Goal: Transaction & Acquisition: Purchase product/service

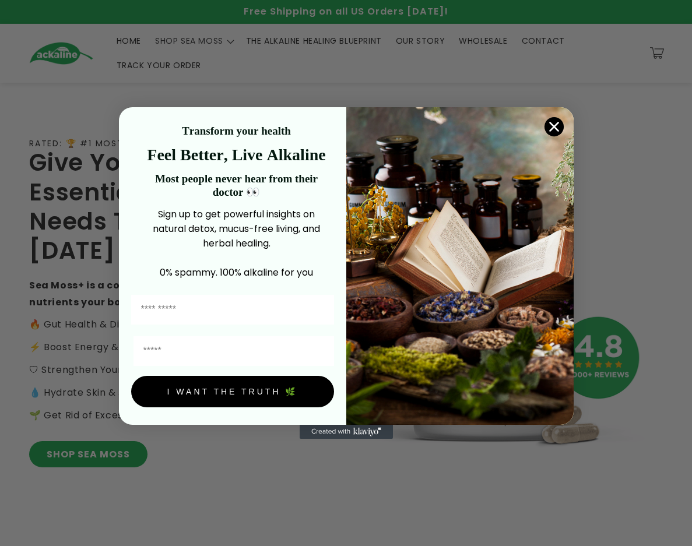
drag, startPoint x: 550, startPoint y: 121, endPoint x: 544, endPoint y: 138, distance: 17.9
click at [550, 122] on icon "Close dialog" at bounding box center [554, 127] width 20 height 20
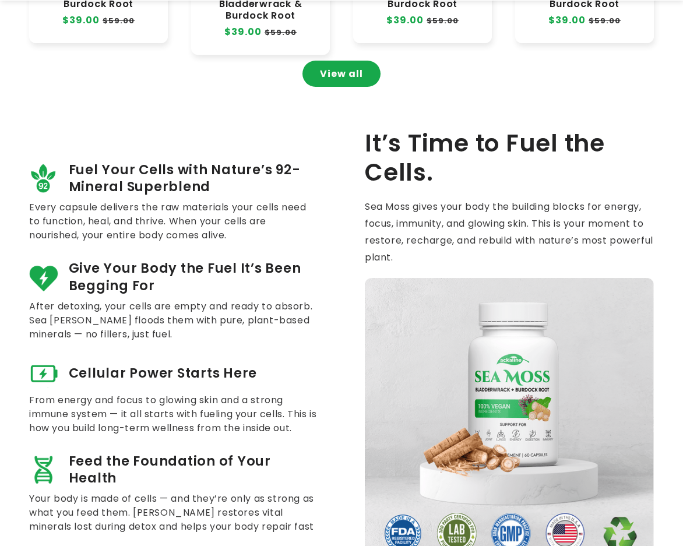
scroll to position [389, 0]
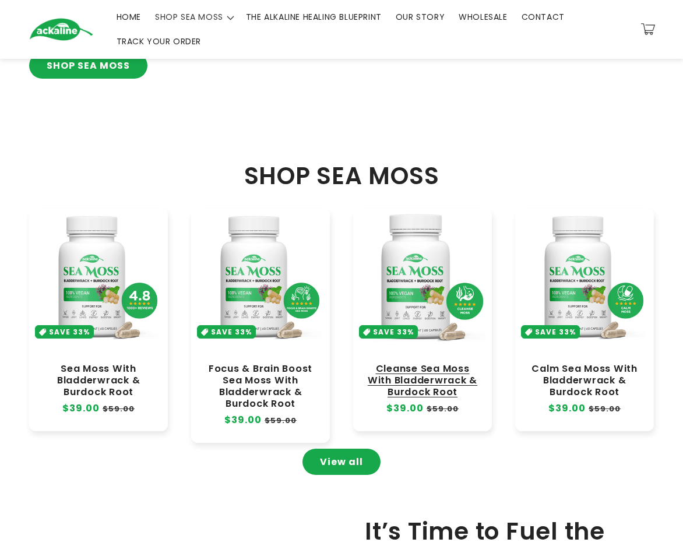
click at [418, 363] on link "Cleanse Sea Moss With Bladderwrack & Burdock Root" at bounding box center [422, 380] width 115 height 35
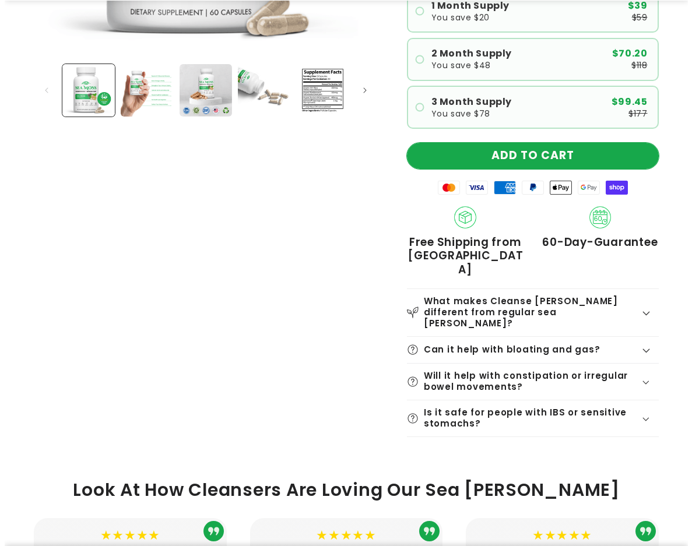
scroll to position [389, 0]
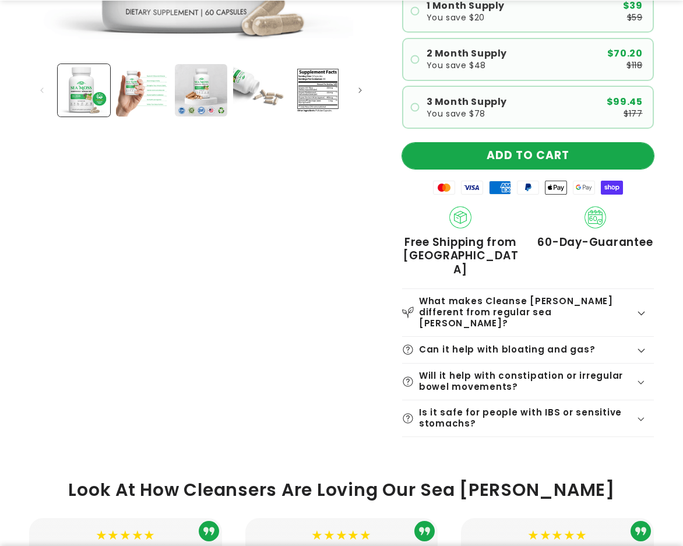
click at [493, 153] on button "ADD TO CART" at bounding box center [528, 156] width 252 height 26
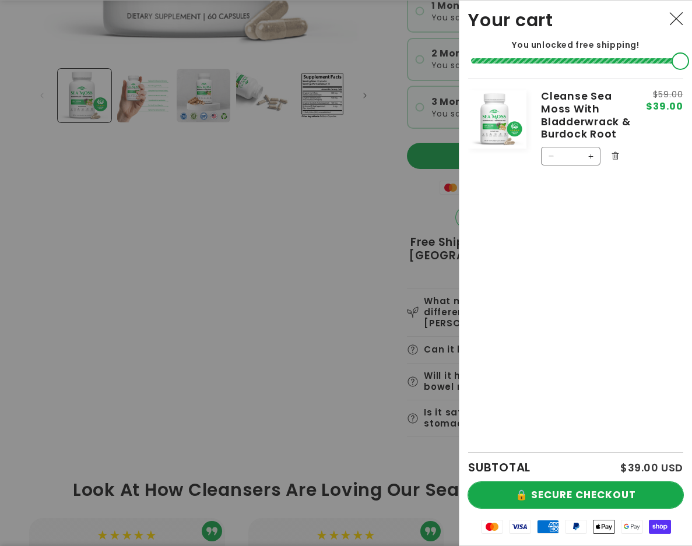
click at [525, 485] on button "🔒 SECURE CHECKOUT" at bounding box center [575, 495] width 215 height 26
